Goal: Information Seeking & Learning: Learn about a topic

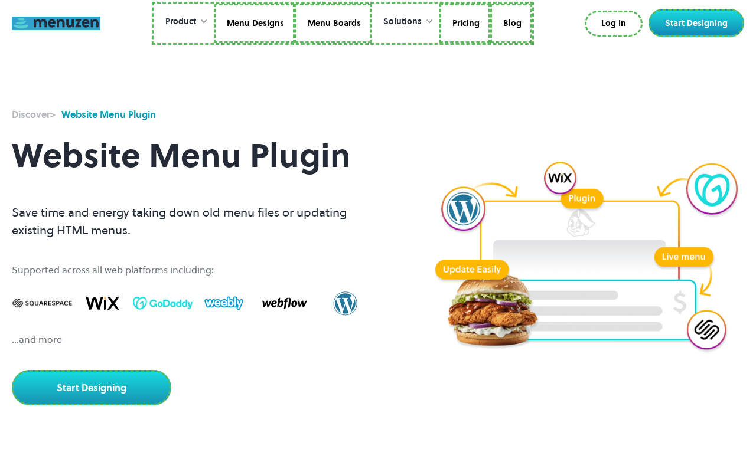
click at [56, 23] on link at bounding box center [56, 24] width 89 height 14
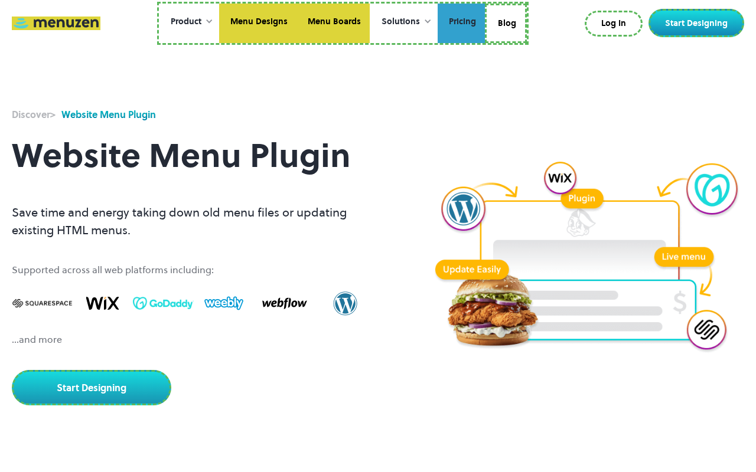
click at [460, 23] on link "Pricing" at bounding box center [460, 24] width 47 height 40
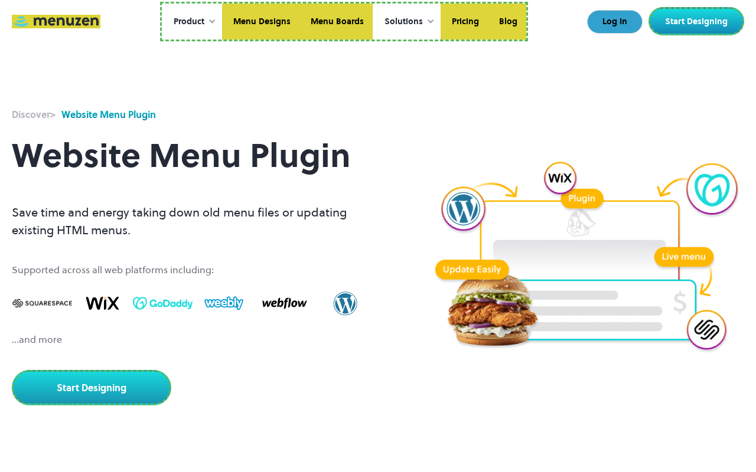
click at [616, 22] on link "Log In" at bounding box center [614, 22] width 55 height 24
click at [698, 21] on link "Start Designing" at bounding box center [696, 21] width 96 height 28
